Goal: Information Seeking & Learning: Learn about a topic

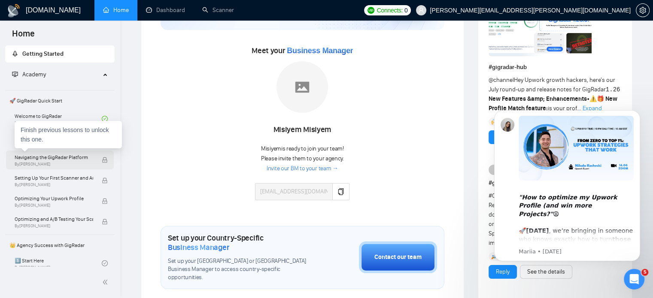
click at [56, 165] on span "By [PERSON_NAME]" at bounding box center [54, 164] width 79 height 5
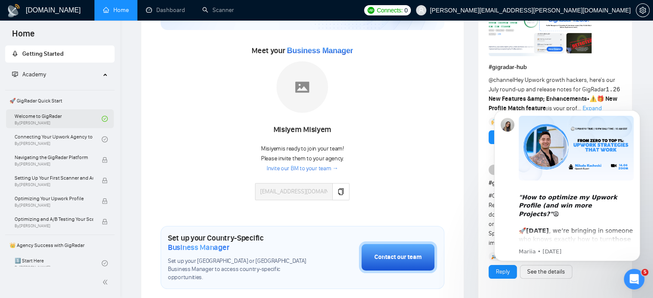
click at [58, 119] on link "Welcome to GigRadar By [PERSON_NAME]" at bounding box center [58, 118] width 87 height 19
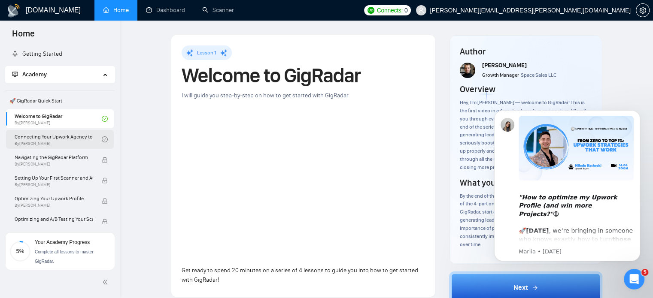
click at [72, 138] on link "Connecting Your Upwork Agency to GigRadar By [PERSON_NAME]" at bounding box center [58, 139] width 87 height 19
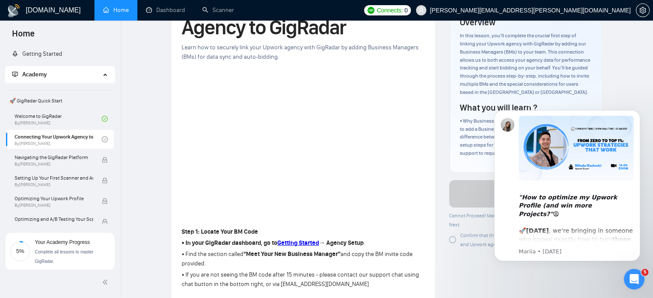
scroll to position [68, 0]
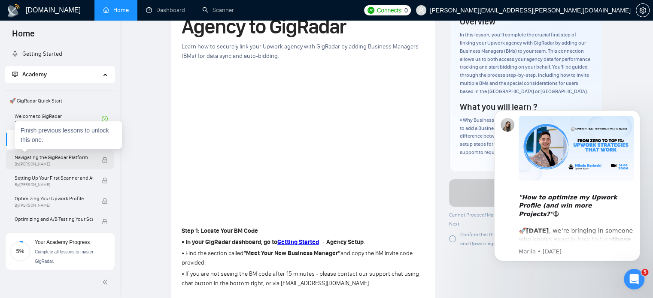
click at [25, 160] on span "Navigating the GigRadar Platform" at bounding box center [54, 157] width 79 height 9
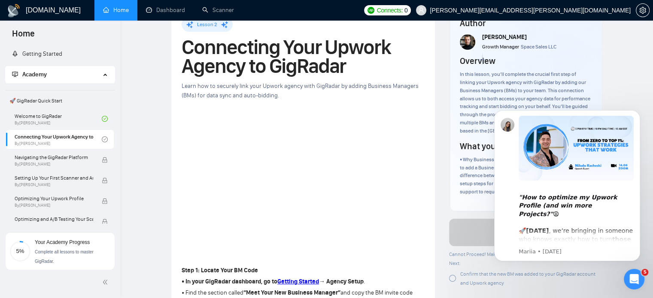
scroll to position [0, 0]
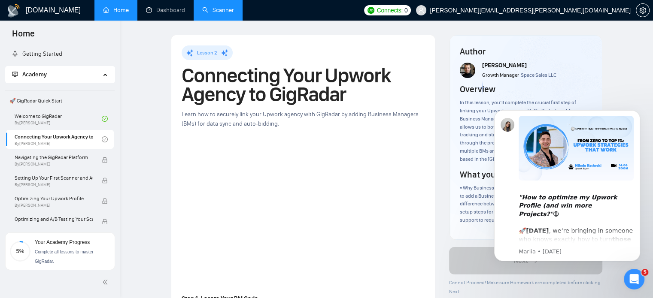
click at [210, 12] on link "Scanner" at bounding box center [218, 9] width 32 height 7
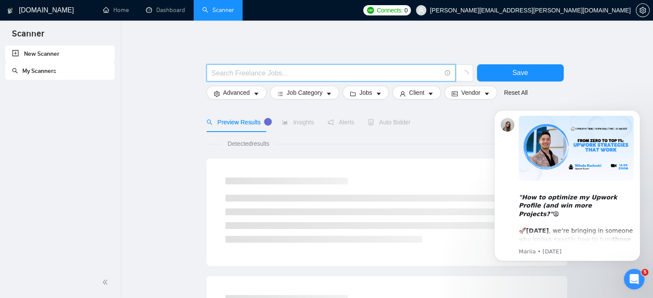
click at [258, 73] on input "text" at bounding box center [326, 73] width 229 height 11
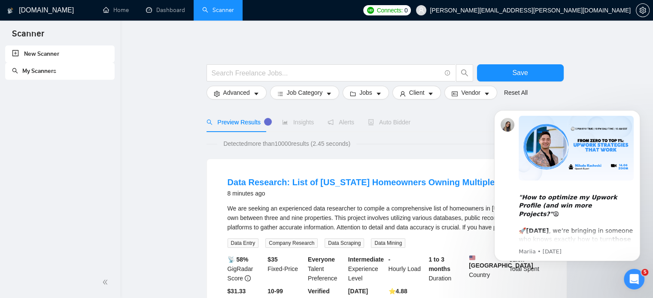
click at [119, 20] on li "Home" at bounding box center [115, 10] width 43 height 21
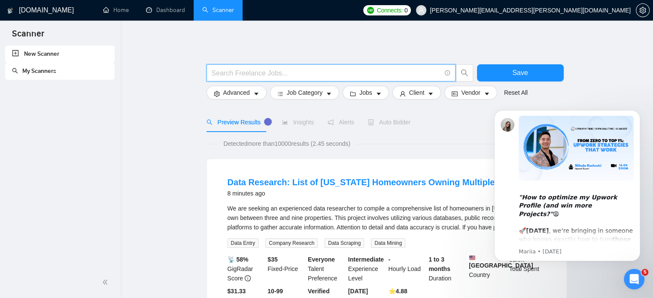
click at [276, 77] on input "text" at bounding box center [326, 73] width 229 height 11
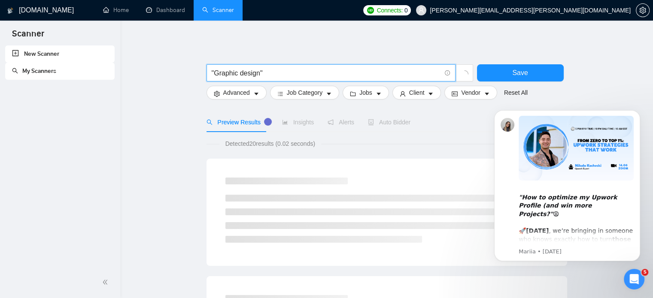
click at [240, 72] on input ""Graphic design"" at bounding box center [326, 73] width 229 height 11
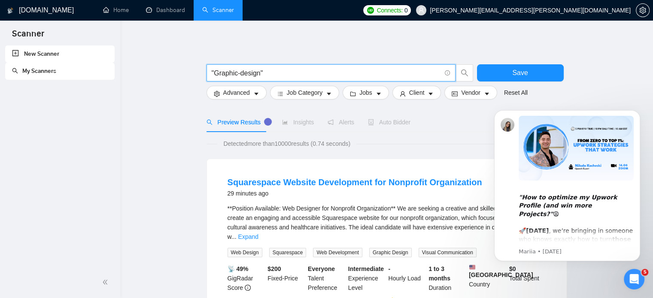
type input ""Graphic-design""
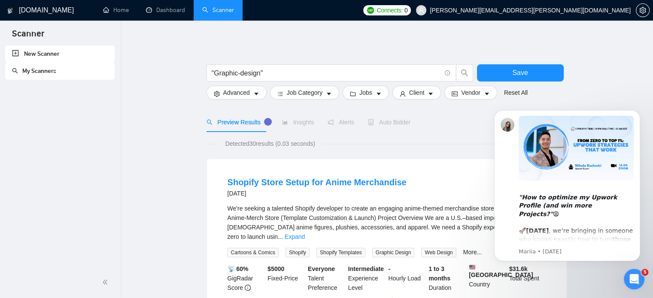
click at [428, 167] on div "Shopify Store Setup for Anime Merchandise [DATE] We're seeking a talented Shopi…" at bounding box center [387, 250] width 360 height 182
click at [283, 73] on input ""Graphic-design"" at bounding box center [326, 73] width 229 height 11
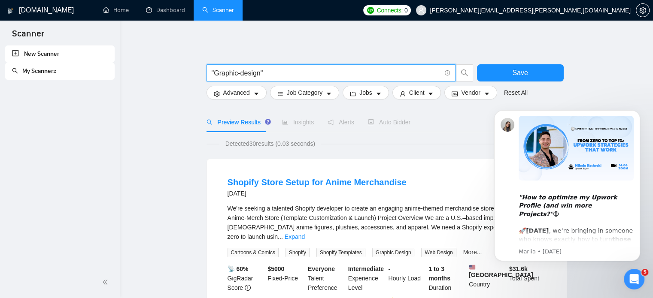
click at [283, 73] on input ""Graphic-design"" at bounding box center [326, 73] width 229 height 11
paste input "(UI*) | "user interface""
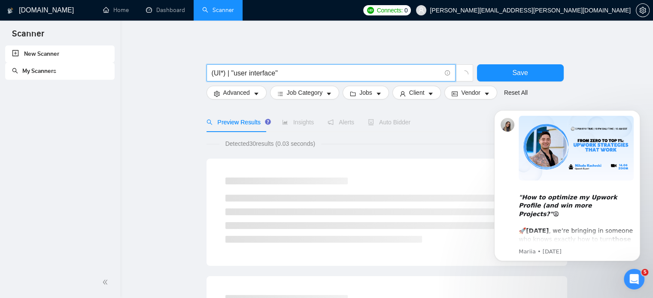
type input "(UI*) | "user interface""
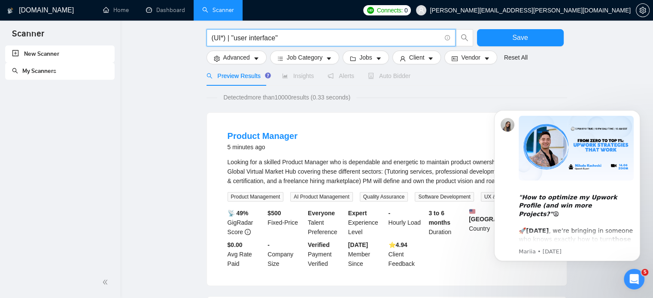
scroll to position [123, 0]
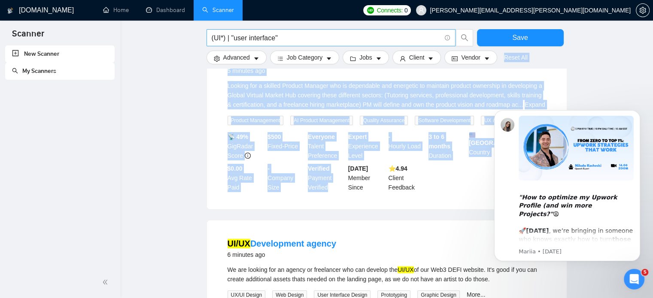
drag, startPoint x: 335, startPoint y: 192, endPoint x: 295, endPoint y: 42, distance: 155.4
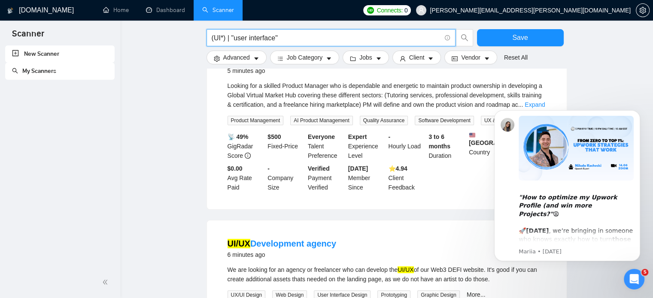
click at [290, 38] on input "(UI*) | "user interface"" at bounding box center [326, 38] width 229 height 11
paste input ""re - design""
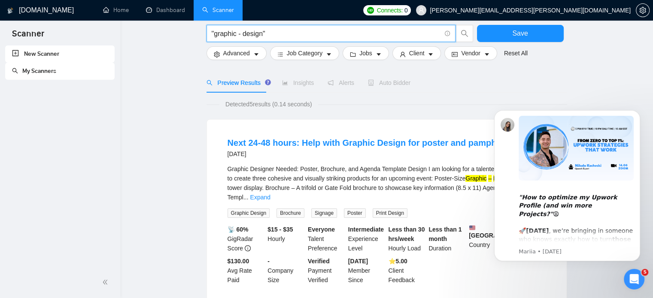
scroll to position [0, 0]
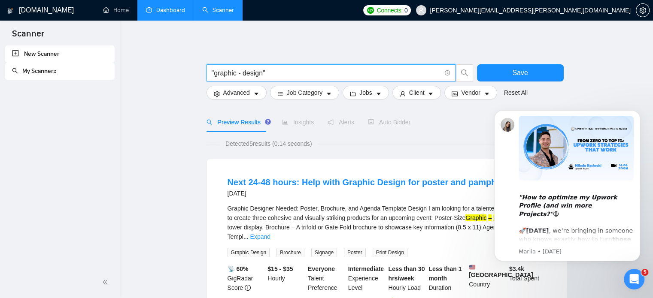
type input ""graphic - design""
